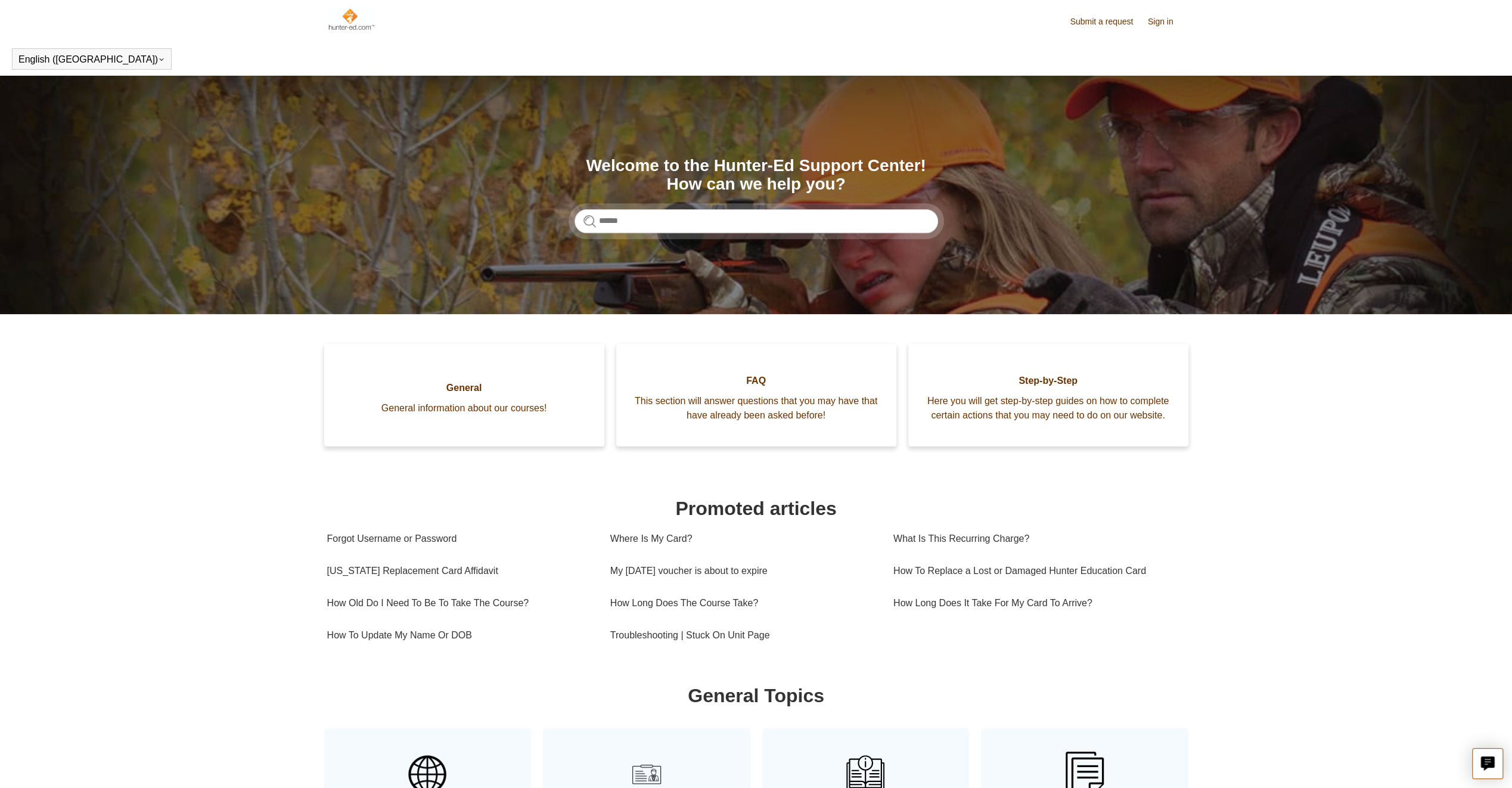
click at [780, 406] on span "This section will answer questions that you may have that have already been ask…" at bounding box center [756, 408] width 244 height 29
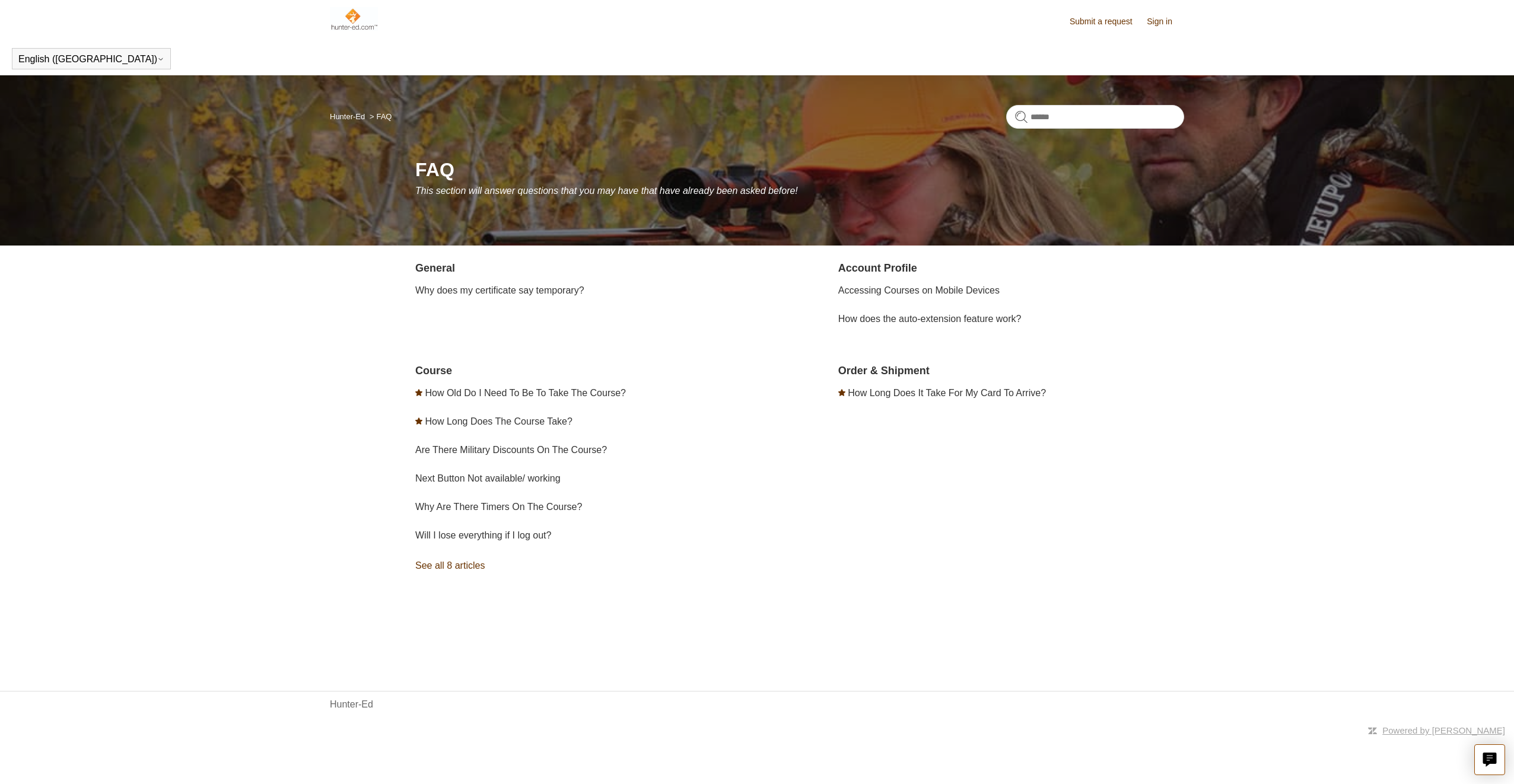
click at [478, 569] on link "See all 8 articles" at bounding box center [588, 566] width 346 height 32
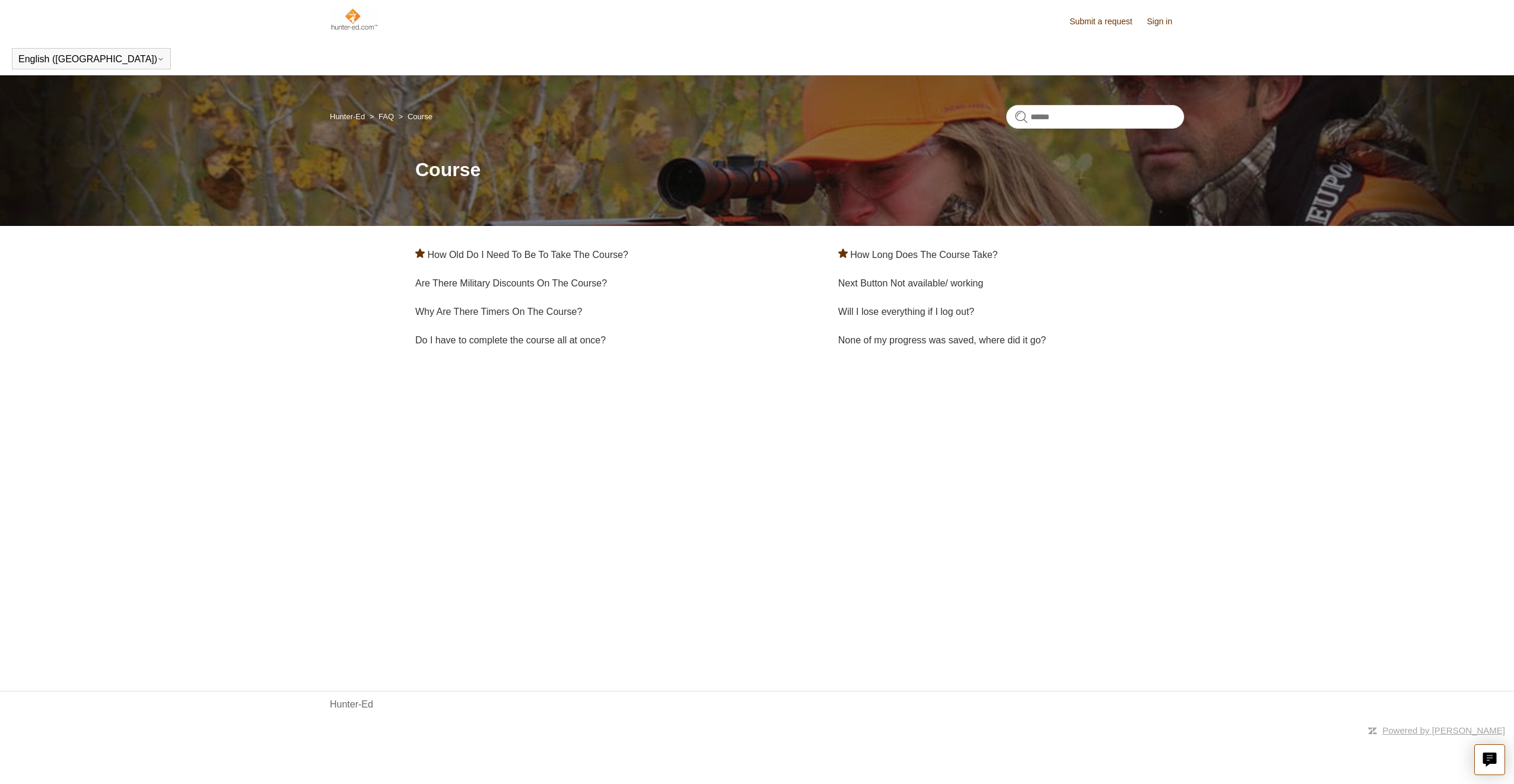
click at [354, 113] on link "Hunter-Ed" at bounding box center [347, 116] width 35 height 9
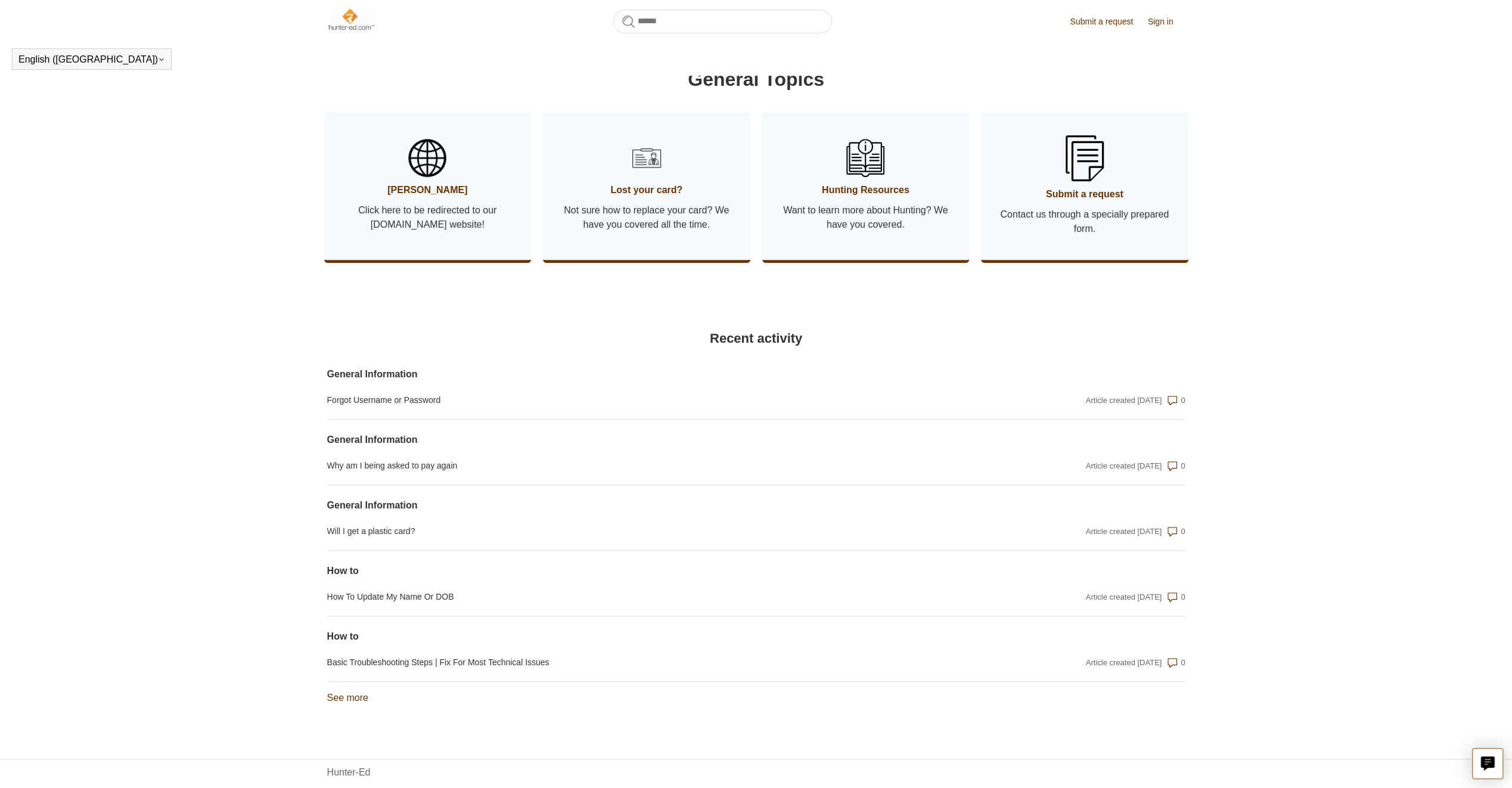
scroll to position [601, 0]
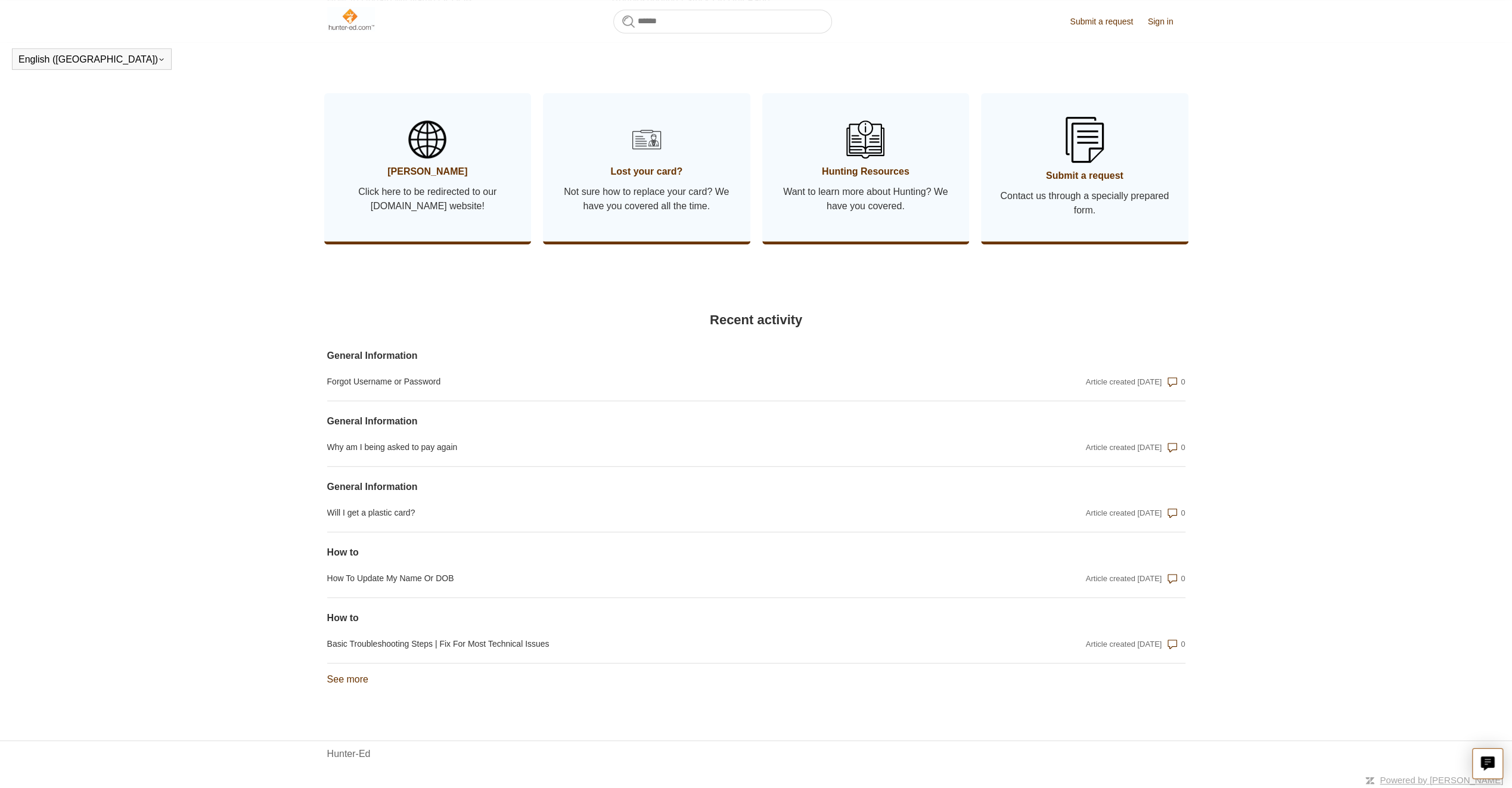
click at [359, 678] on link "See more items from recent activity" at bounding box center [347, 679] width 41 height 10
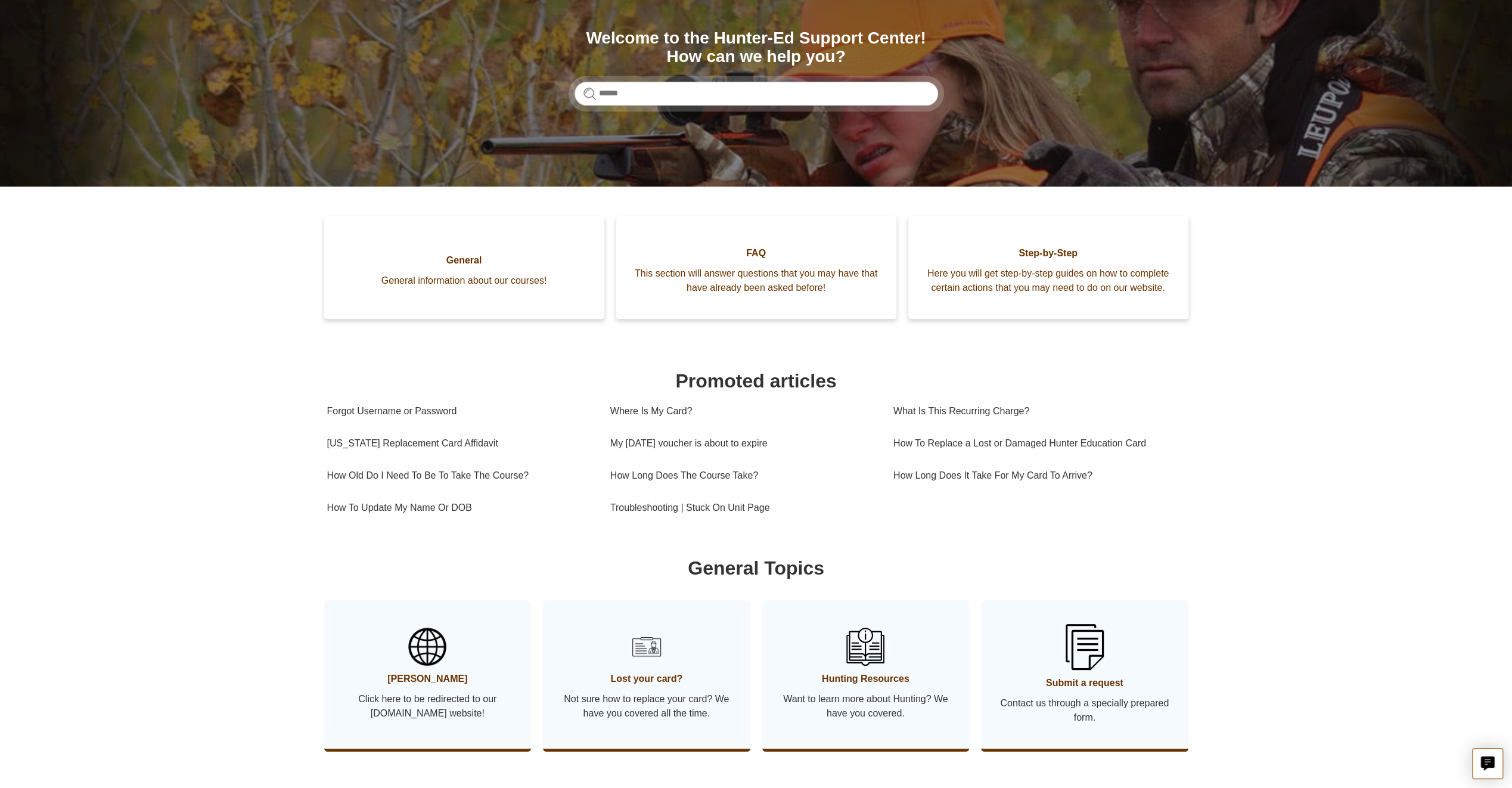
scroll to position [127, 0]
click at [1083, 653] on img at bounding box center [1084, 647] width 42 height 50
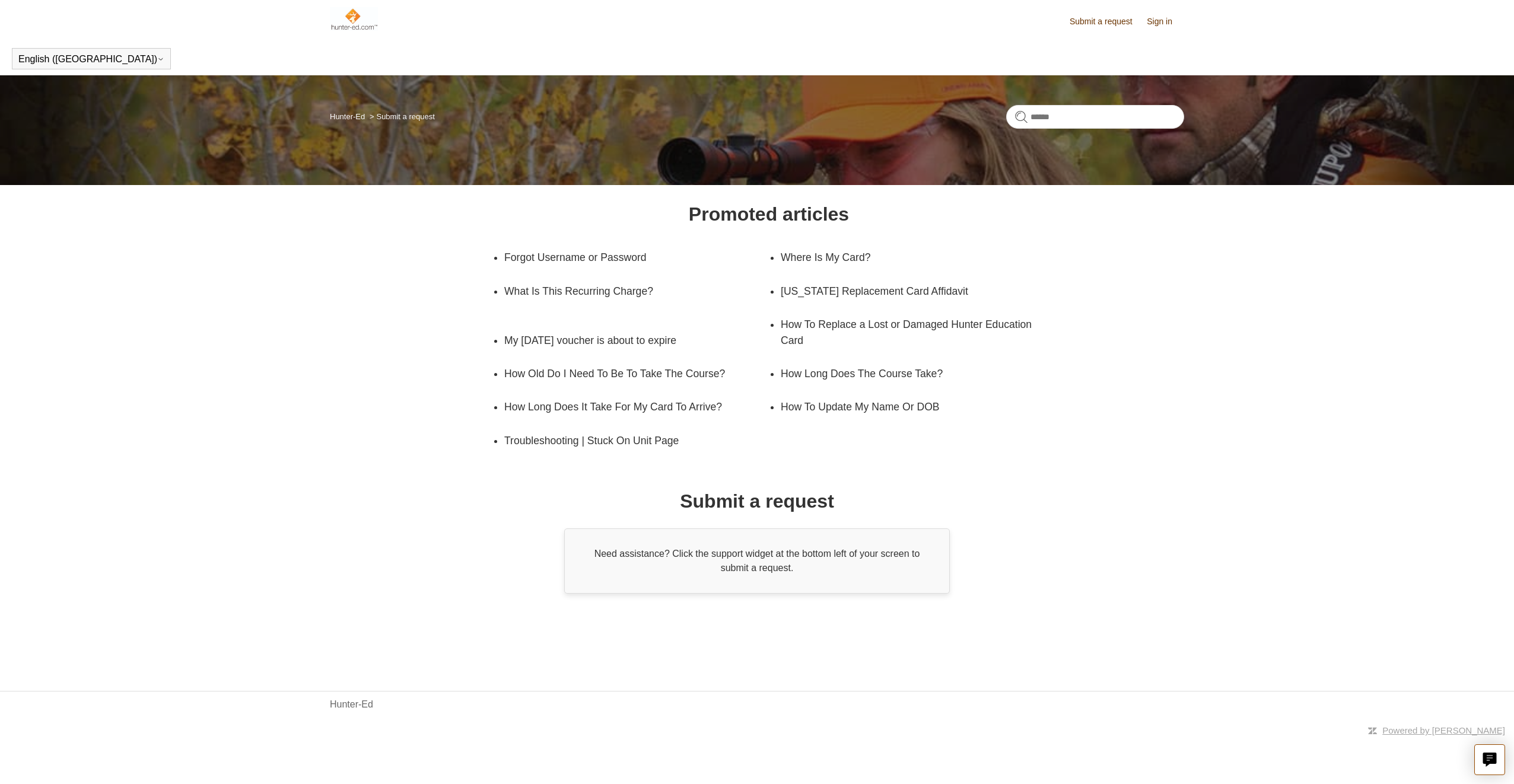
click at [356, 27] on img at bounding box center [354, 19] width 48 height 24
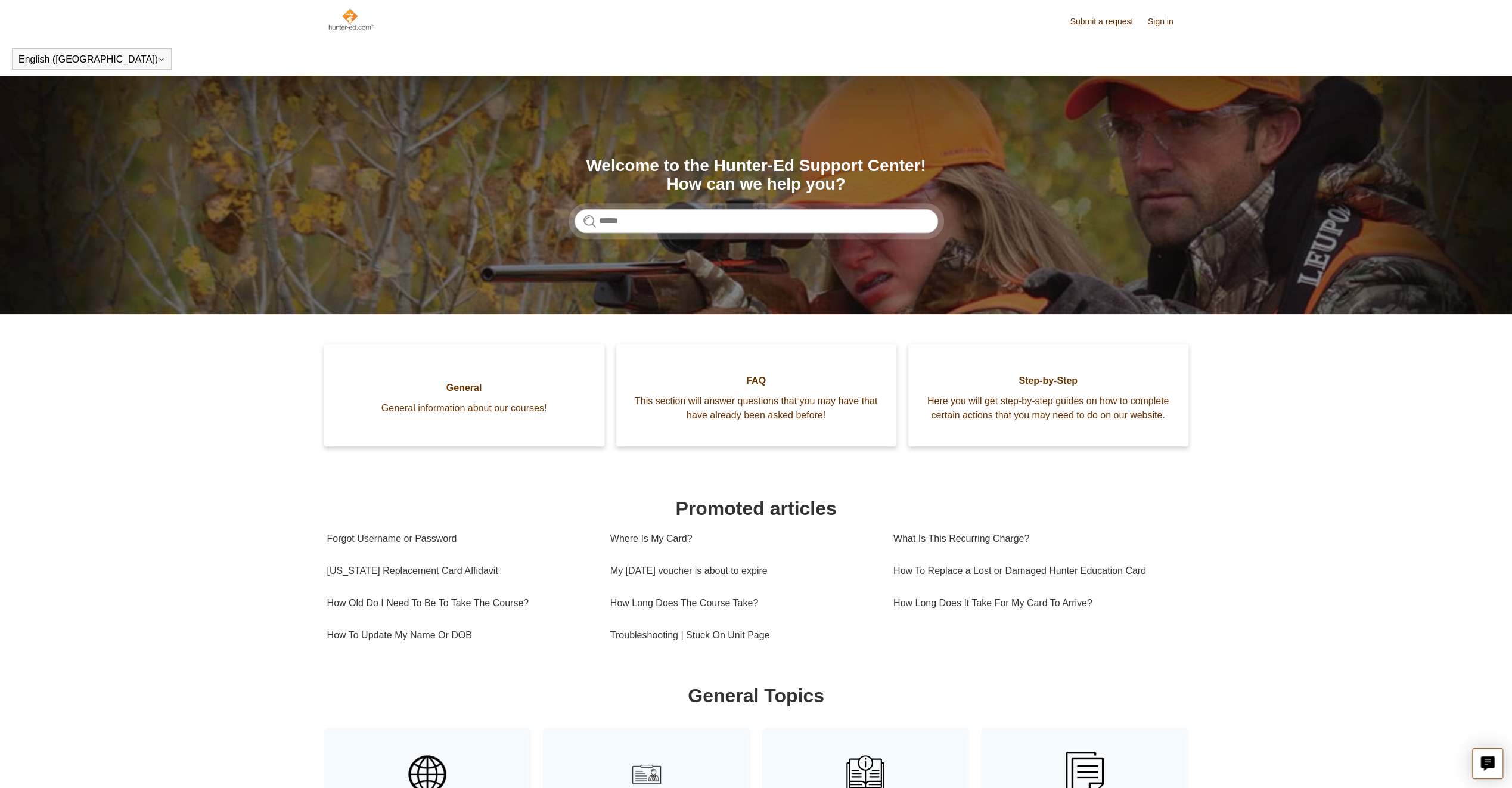
click at [343, 16] on img at bounding box center [351, 19] width 48 height 24
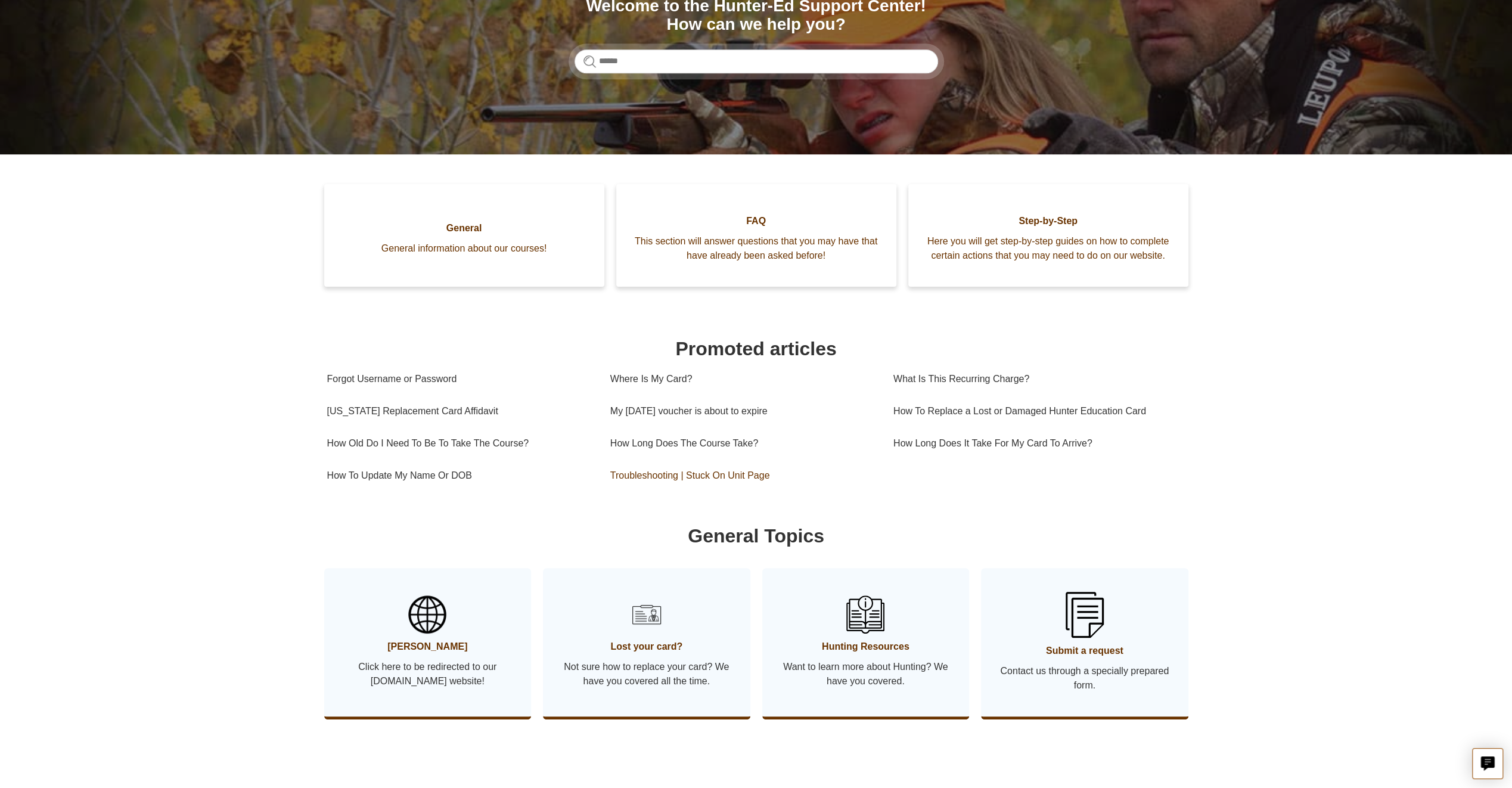
scroll to position [179, 0]
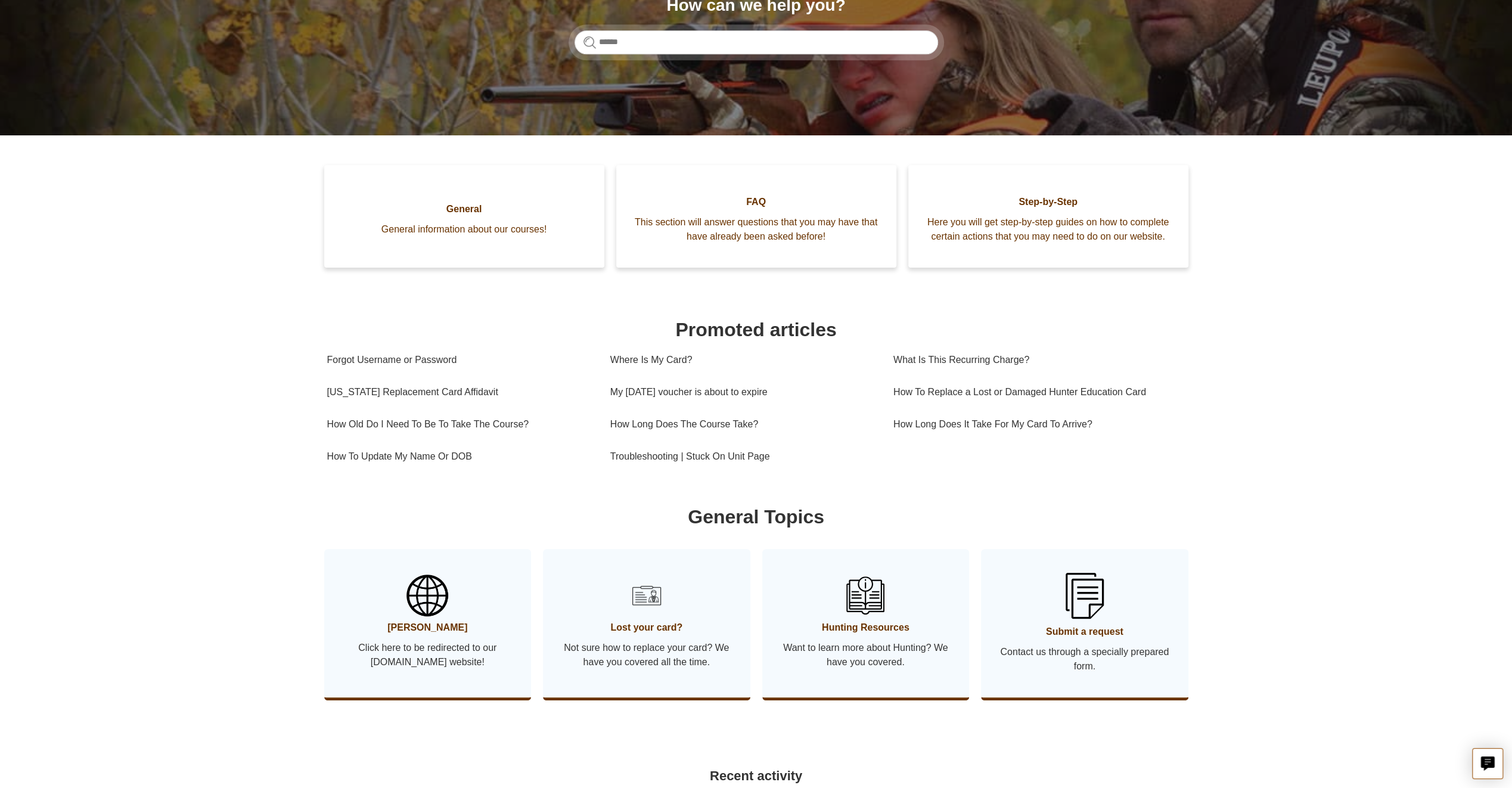
click at [470, 649] on span "Click here to be redirected to our [DOMAIN_NAME] website!" at bounding box center [428, 655] width 172 height 29
